Goal: Transaction & Acquisition: Purchase product/service

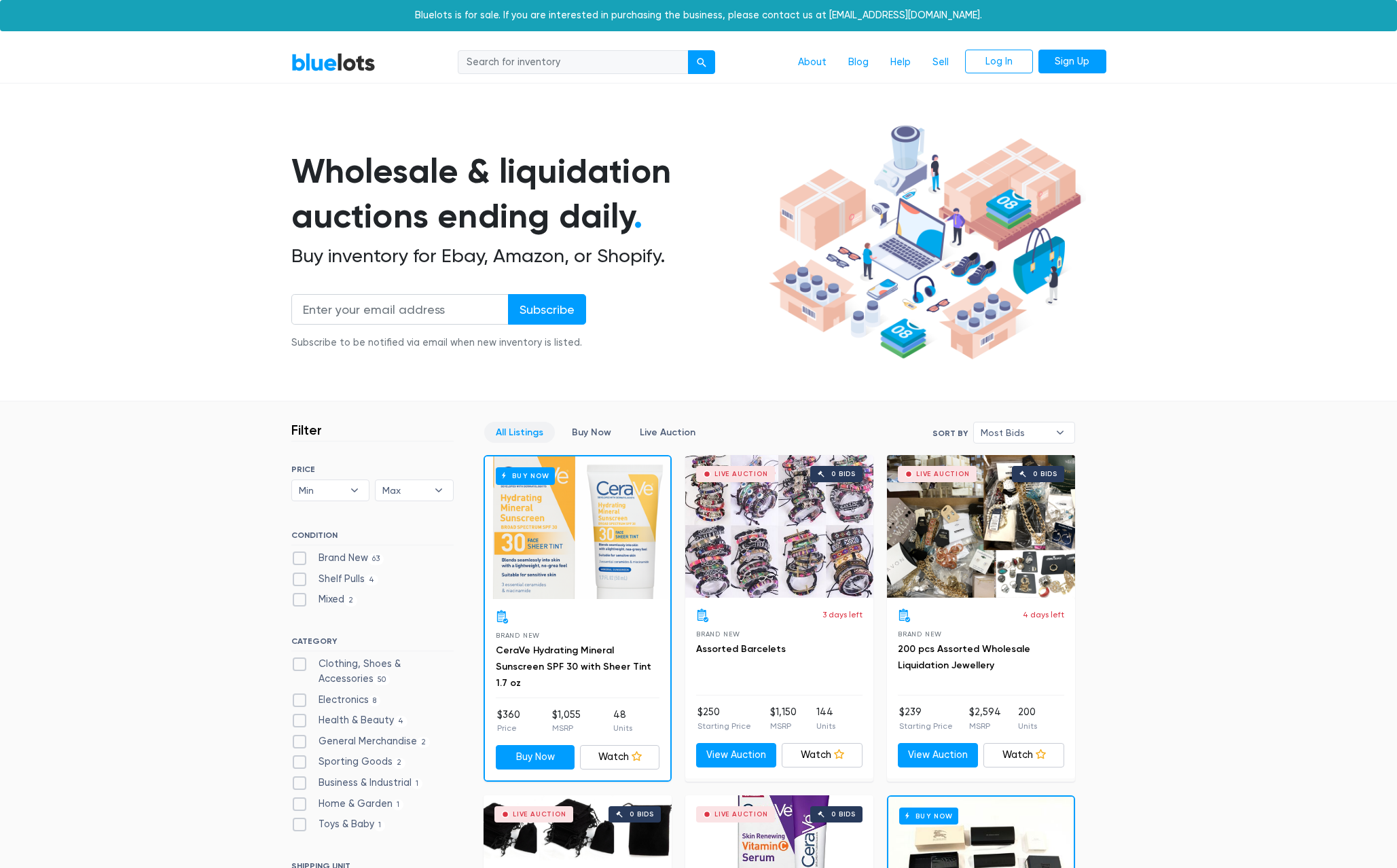
click at [293, 555] on label "Brand New 63" at bounding box center [338, 558] width 93 height 14
click at [293, 555] on New"] "Brand New 63" at bounding box center [295, 555] width 9 height 9
checkbox New"] "true"
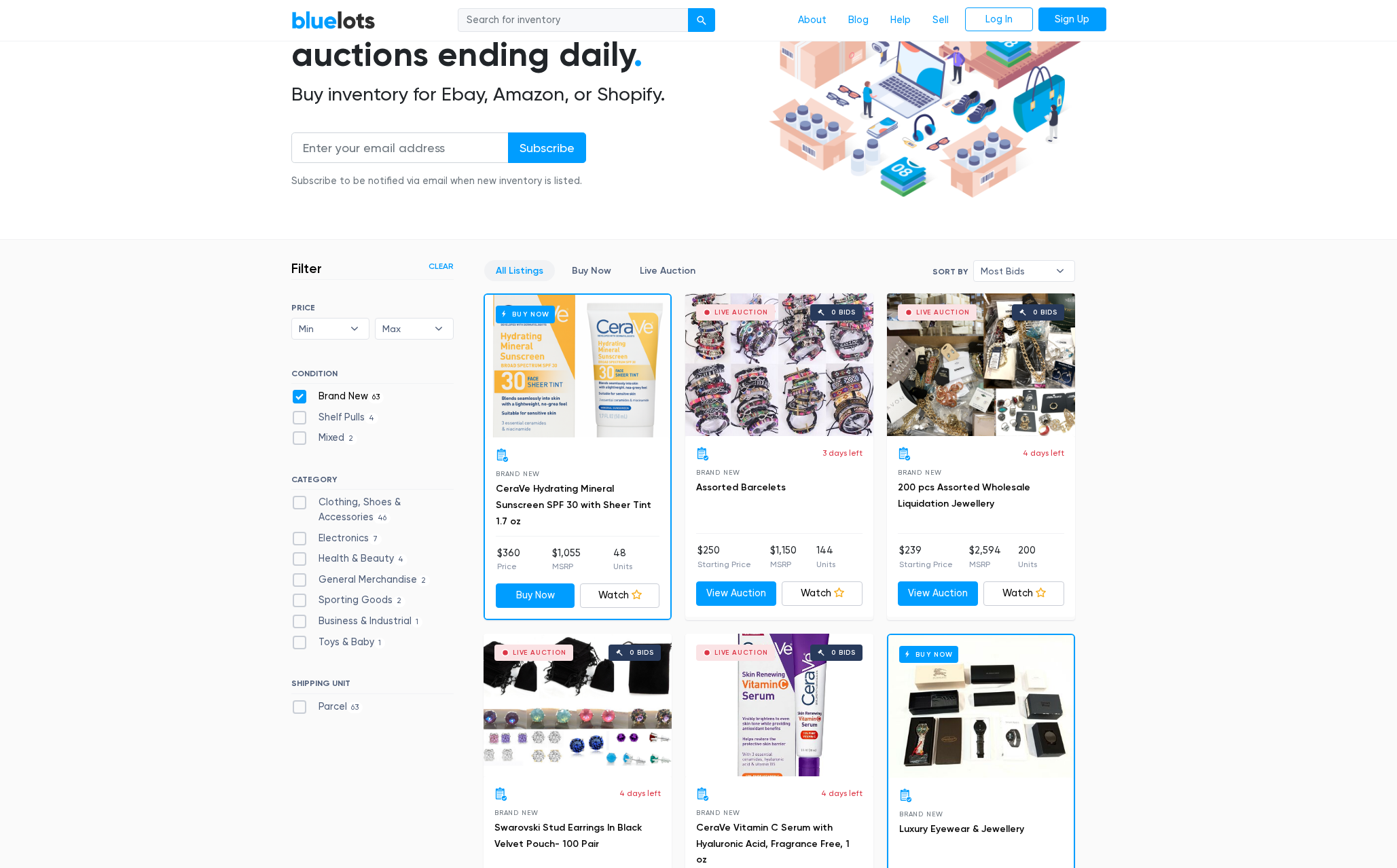
click at [305, 400] on label "Brand New 63" at bounding box center [338, 396] width 93 height 14
click at [300, 398] on New"] "Brand New 63" at bounding box center [295, 393] width 9 height 9
checkbox New"] "false"
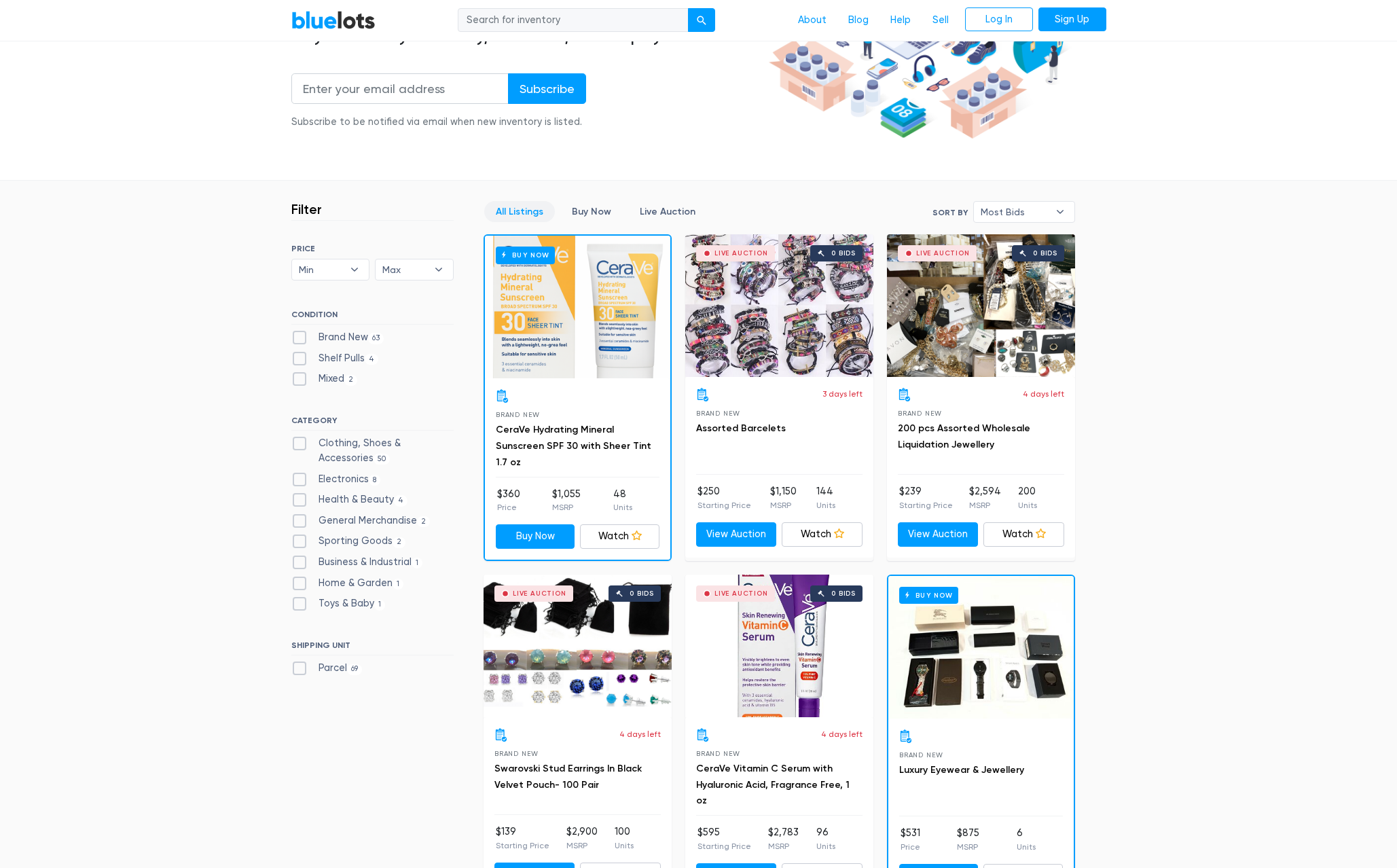
scroll to position [94, 0]
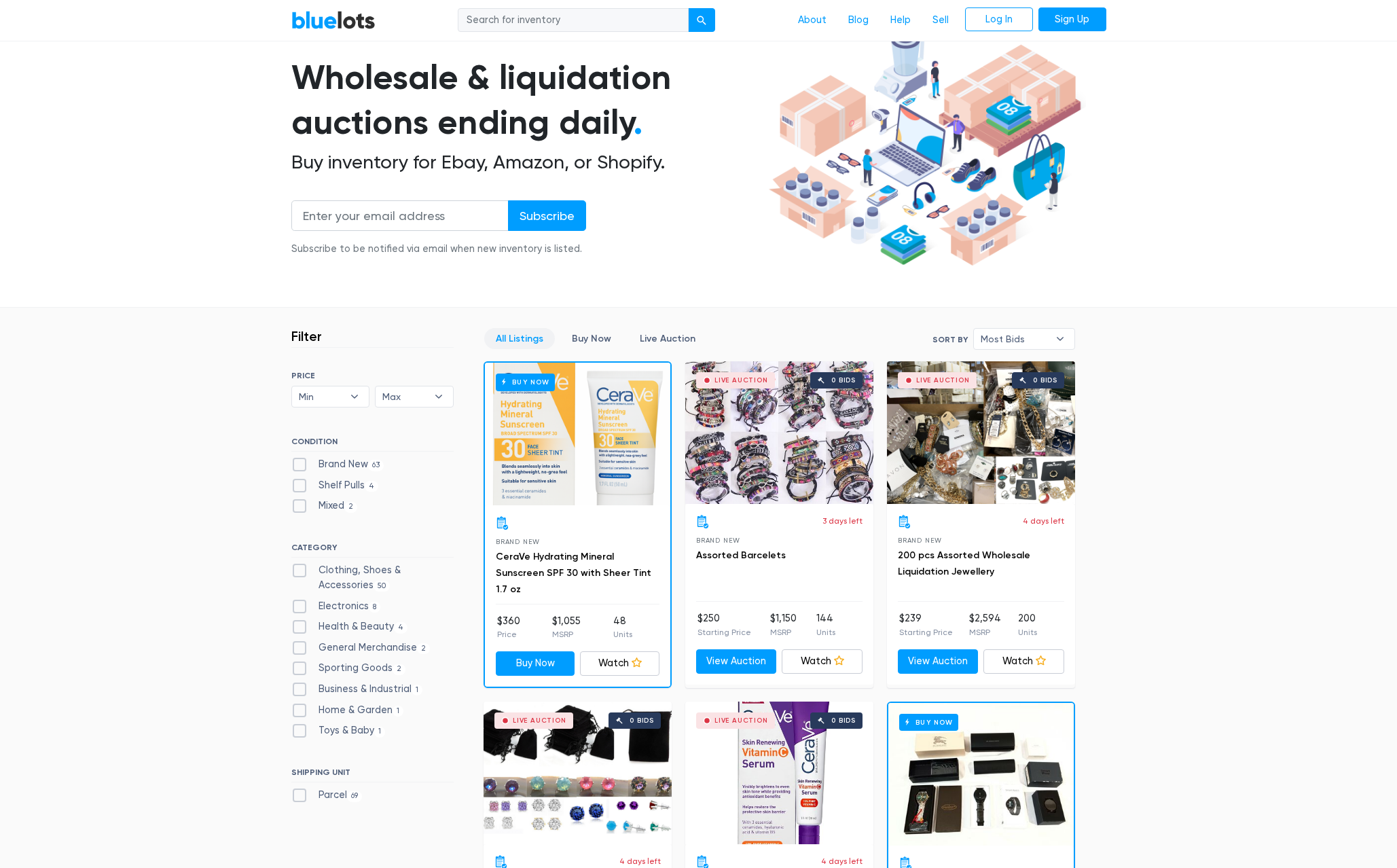
click at [586, 17] on input "search" at bounding box center [573, 19] width 231 height 24
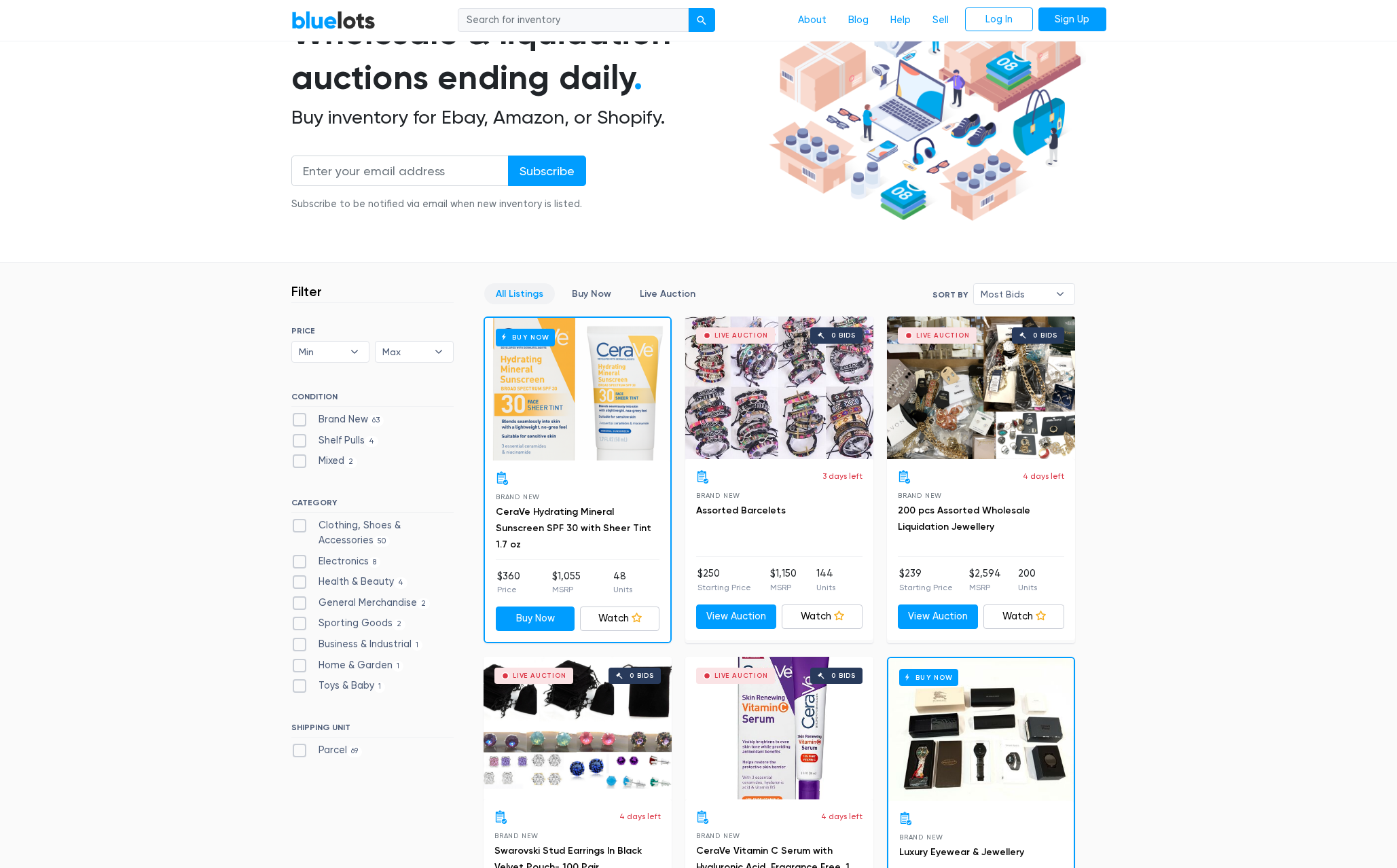
scroll to position [230, 0]
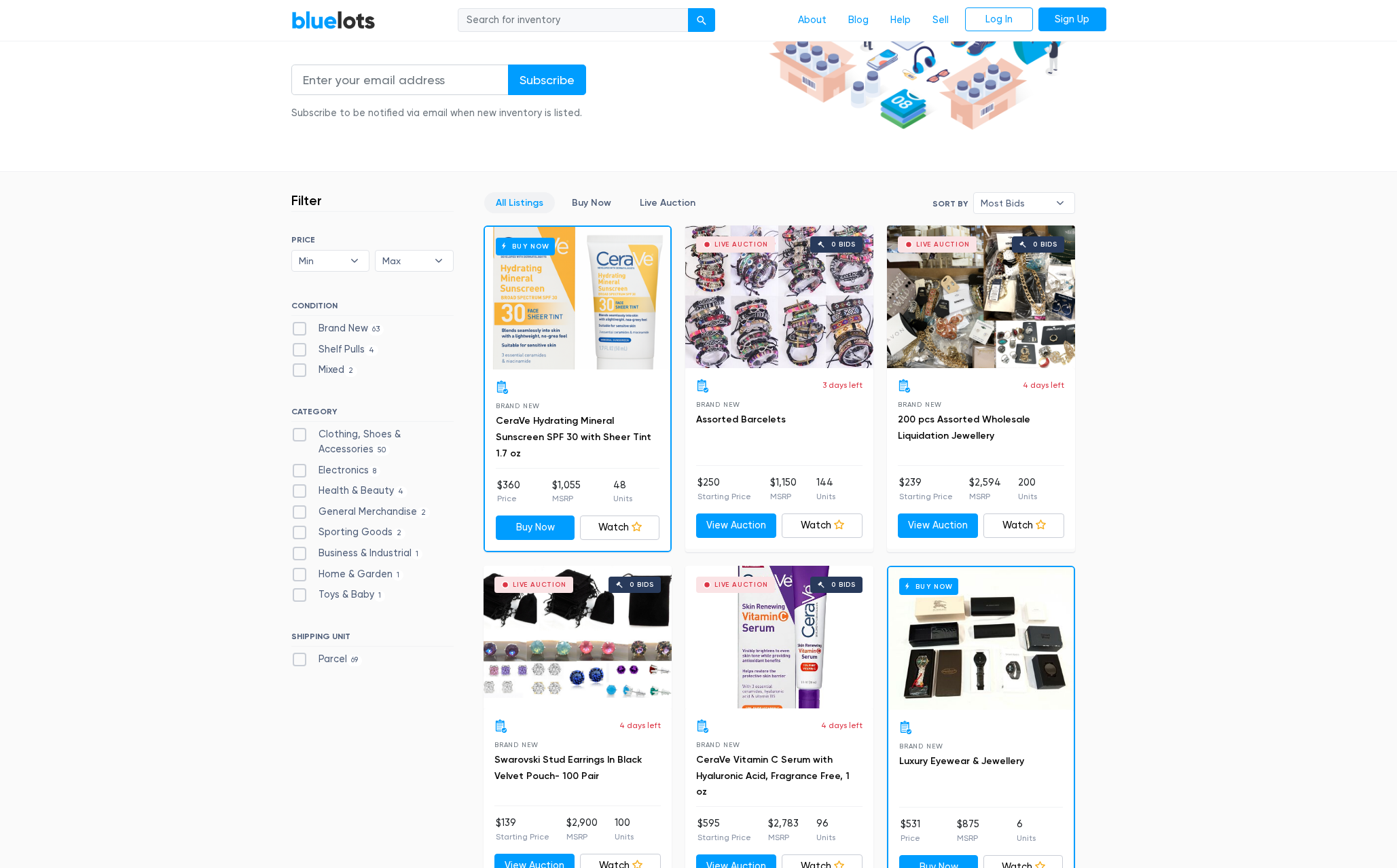
click at [297, 472] on label "Electronics 8" at bounding box center [336, 470] width 90 height 14
click at [297, 472] on input "Electronics 8" at bounding box center [295, 467] width 9 height 9
checkbox input "true"
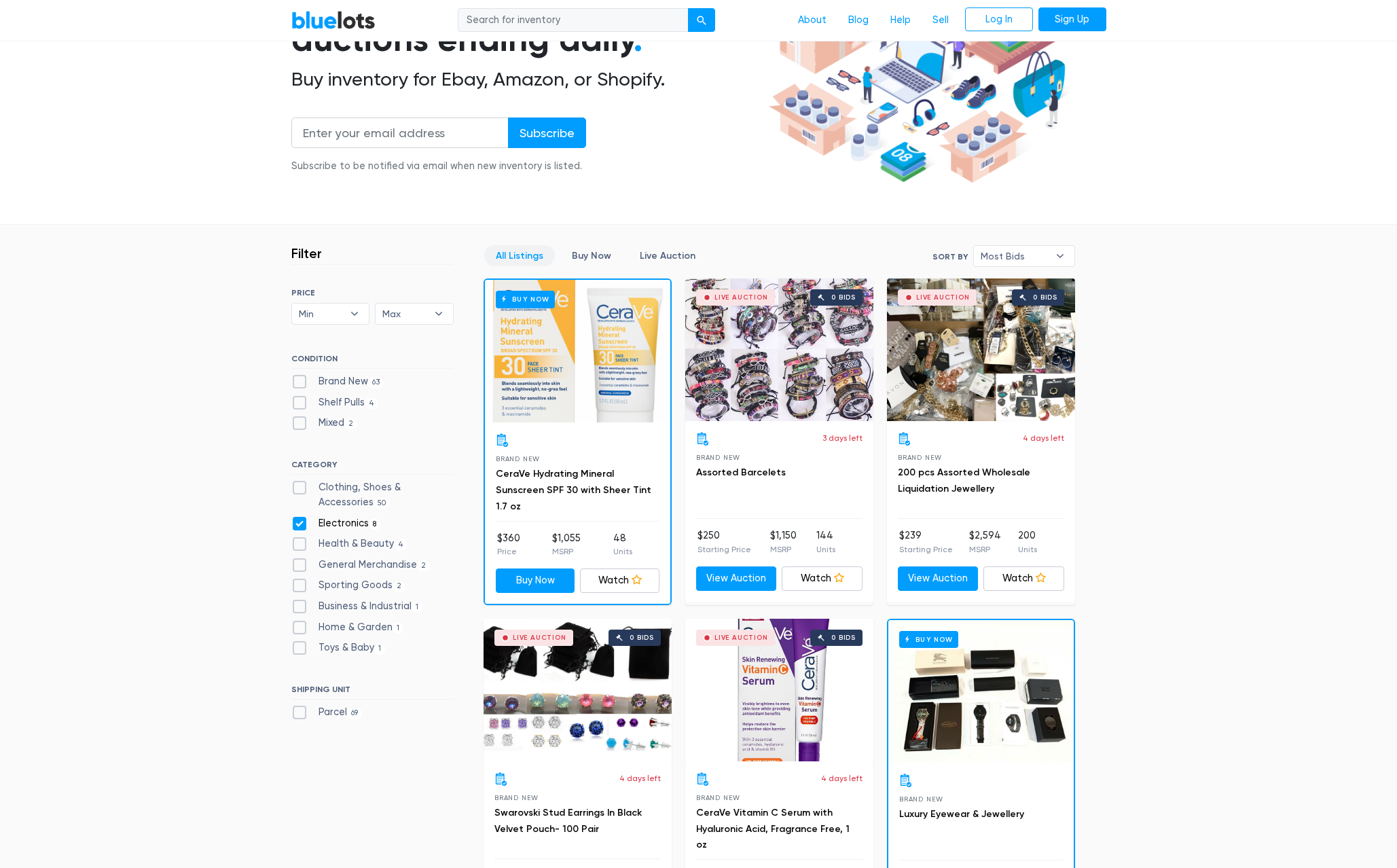
scroll to position [161, 0]
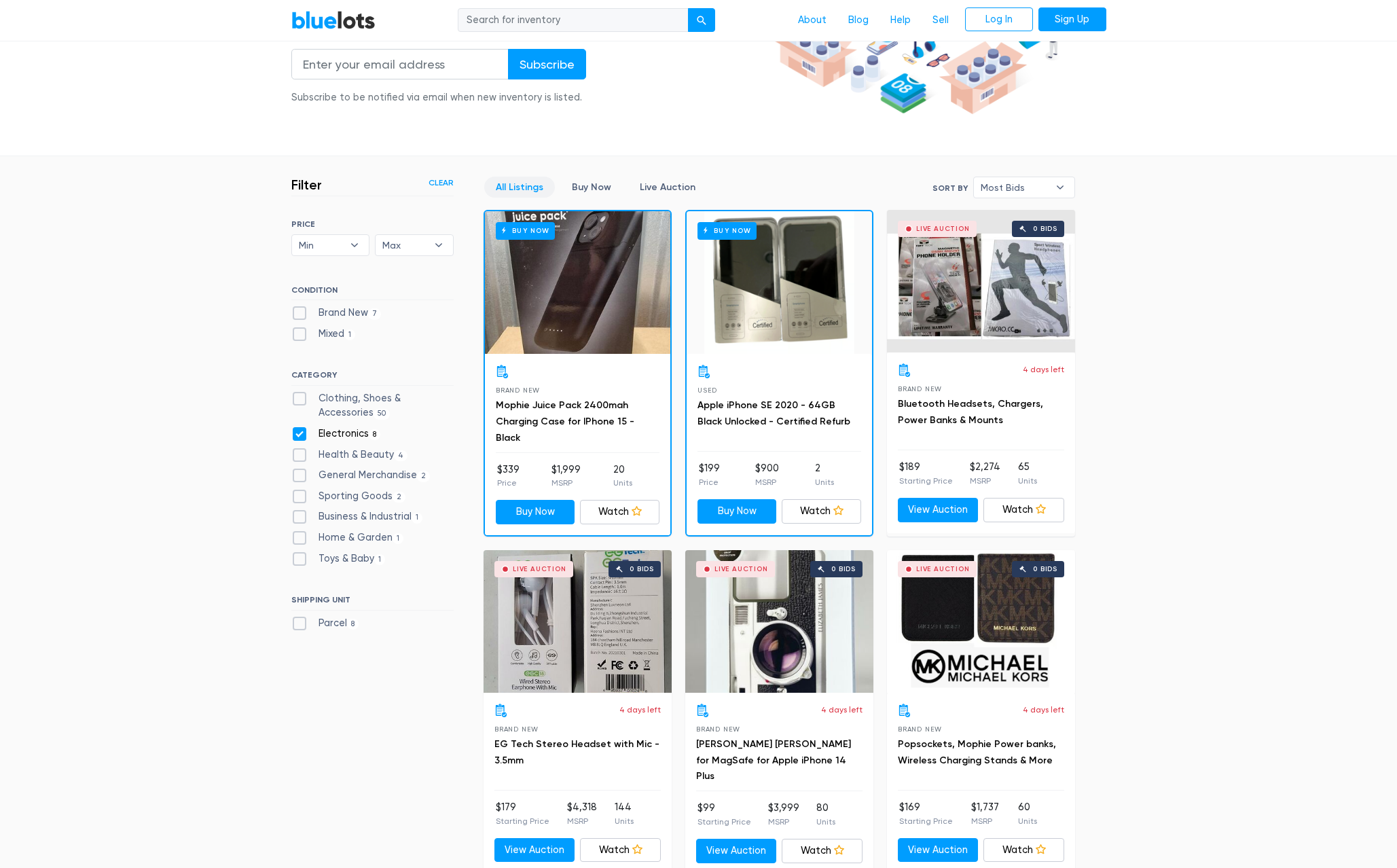
scroll to position [94, 0]
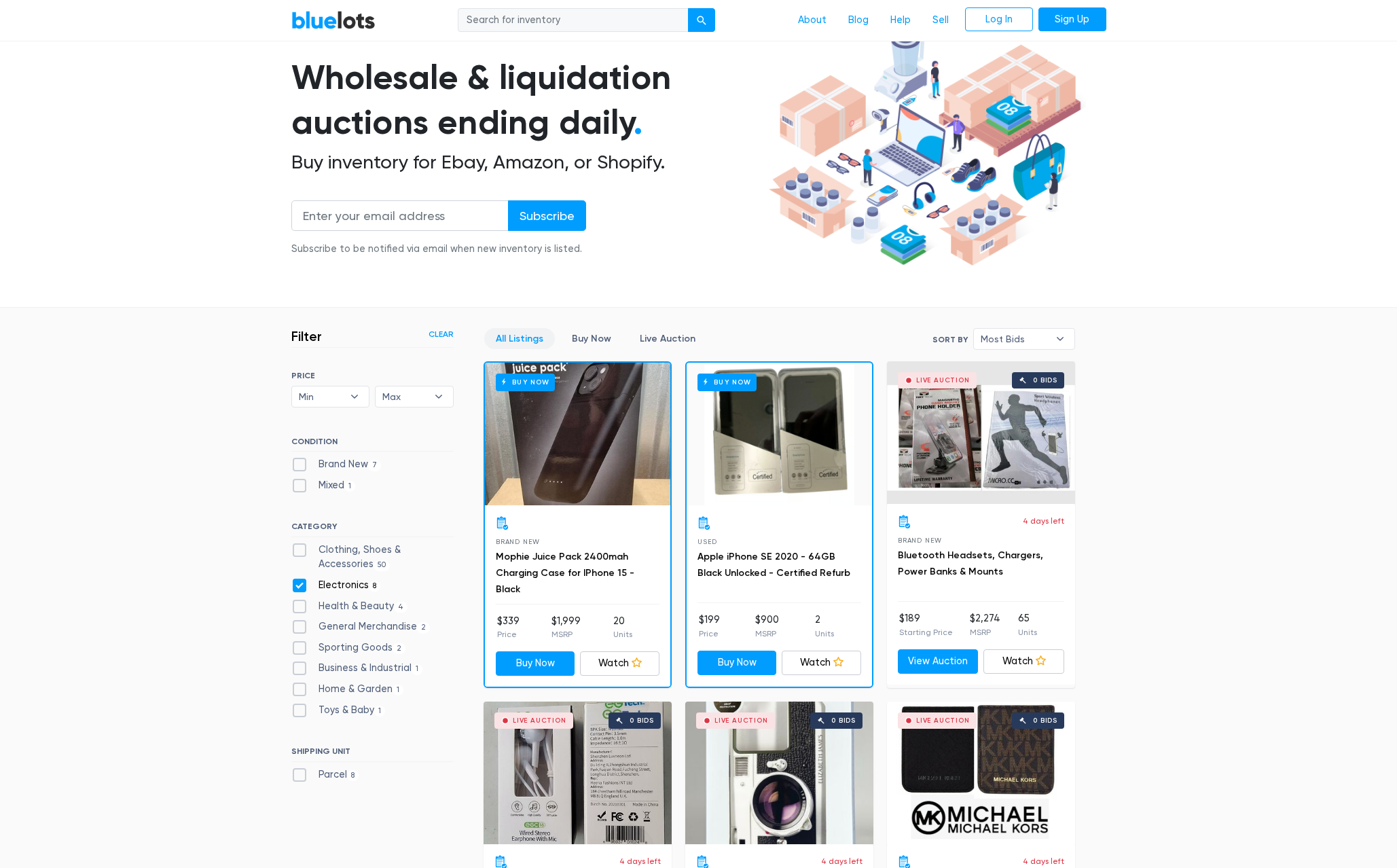
click at [790, 546] on div "Used Apple iPhone SE 2020 - 64GB Black Unlocked - Certified Refurb" at bounding box center [780, 560] width 164 height 87
click at [766, 548] on h3 "Apple iPhone SE 2020 - 64GB Black Unlocked - Certified Refurb" at bounding box center [780, 565] width 164 height 33
click at [767, 556] on link "Apple iPhone SE 2020 - 64GB Black Unlocked - Certified Refurb" at bounding box center [774, 565] width 153 height 28
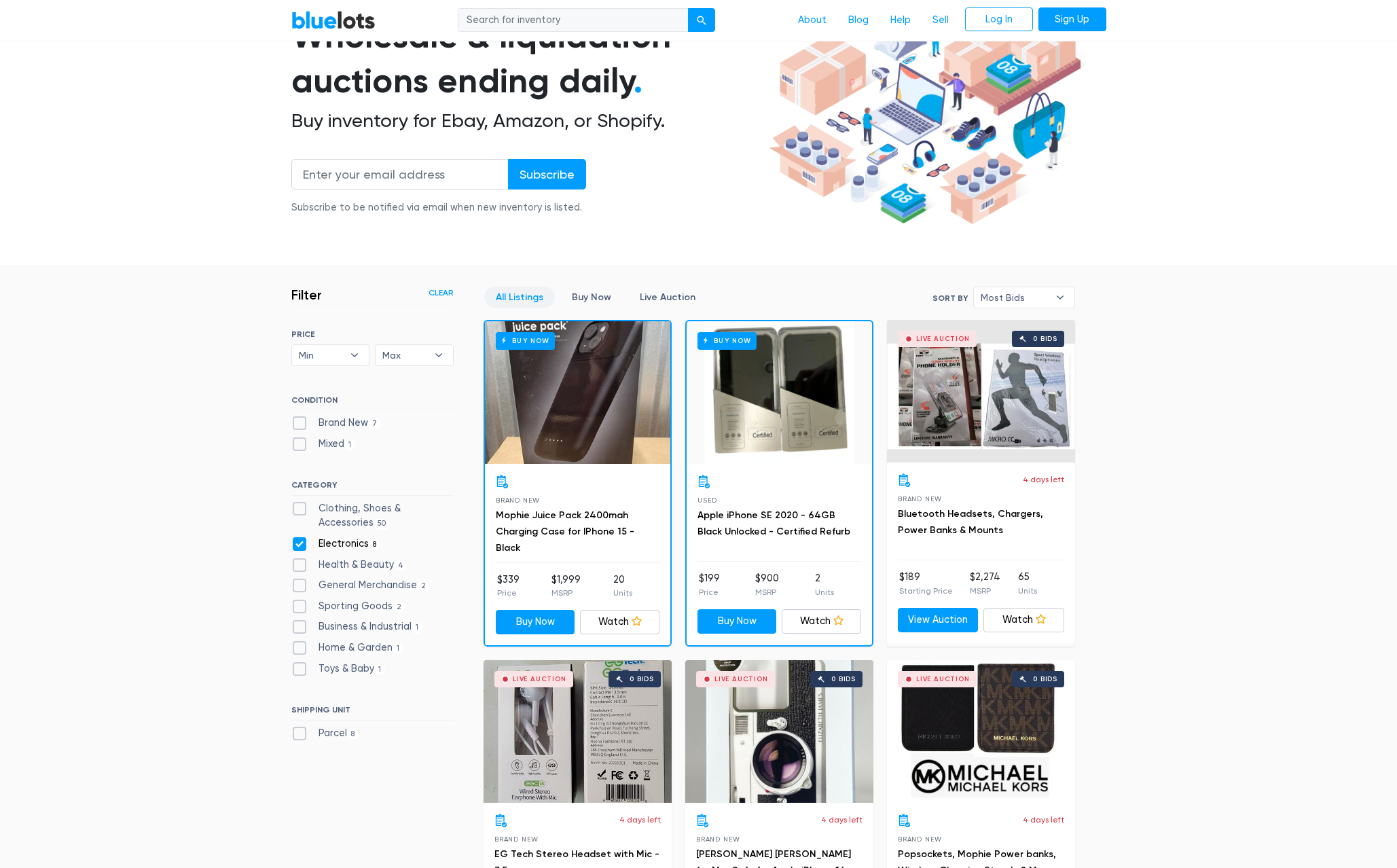
scroll to position [136, 0]
